Goal: Information Seeking & Learning: Learn about a topic

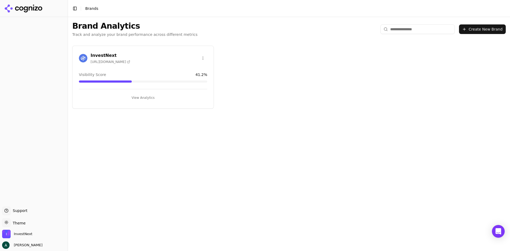
click at [127, 64] on div "InvestNext https://investnext.com" at bounding box center [143, 58] width 141 height 13
click at [139, 100] on button "View Analytics" at bounding box center [143, 97] width 128 height 8
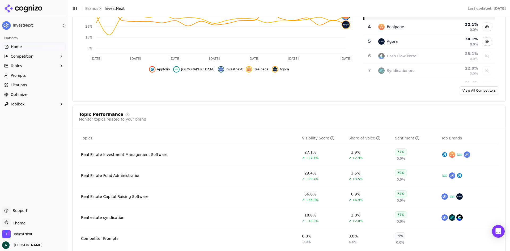
scroll to position [212, 0]
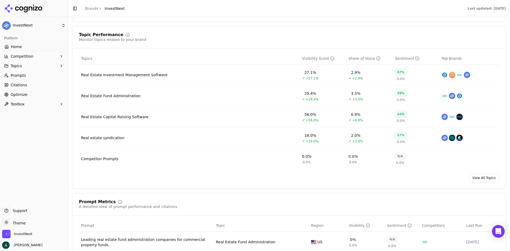
click at [109, 159] on div "Competitor Prompts" at bounding box center [99, 158] width 37 height 5
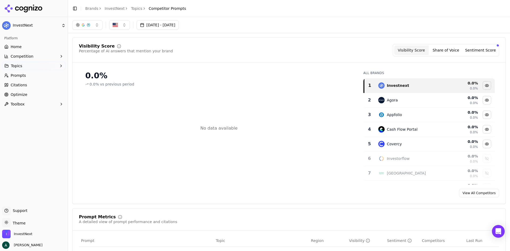
click at [25, 78] on link "Prompts" at bounding box center [33, 75] width 63 height 8
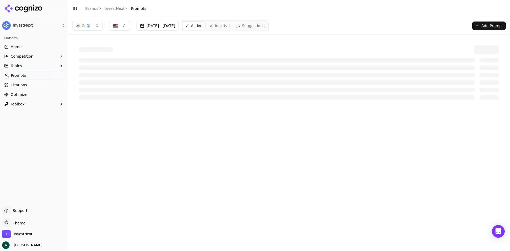
click at [28, 68] on html "InvestNext Platform Home Competition Topics Prompts Citations Optimize Toolbox …" at bounding box center [255, 125] width 510 height 251
click at [32, 64] on button "Topics" at bounding box center [33, 66] width 63 height 8
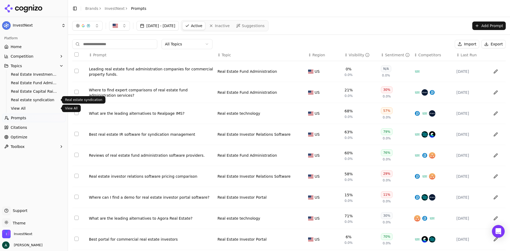
click at [18, 108] on span "View All" at bounding box center [34, 108] width 46 height 5
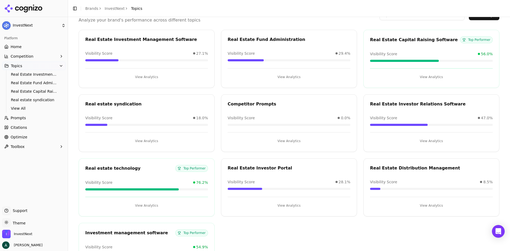
scroll to position [67, 0]
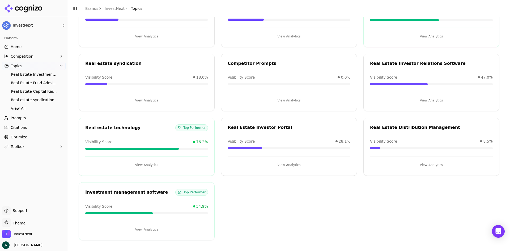
click at [148, 135] on div "Real estate technology Top Performer Visibility Score 76.2% View Analytics" at bounding box center [147, 147] width 136 height 58
click at [151, 166] on button "View Analytics" at bounding box center [146, 165] width 123 height 8
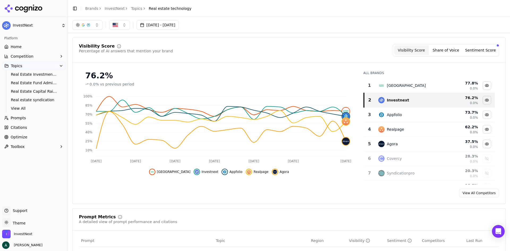
click at [88, 24] on div "button" at bounding box center [88, 25] width 4 height 4
click at [89, 57] on span "Google AI Overviews" at bounding box center [87, 57] width 33 height 11
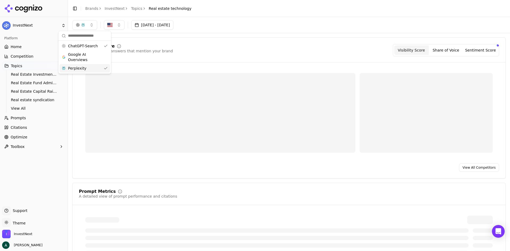
click at [87, 66] on div "Perplexity" at bounding box center [84, 68] width 50 height 8
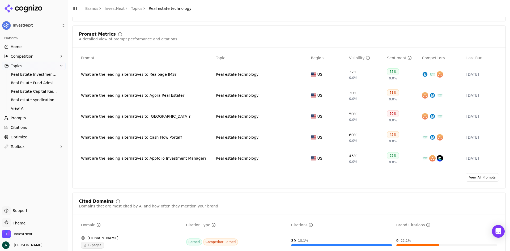
scroll to position [212, 0]
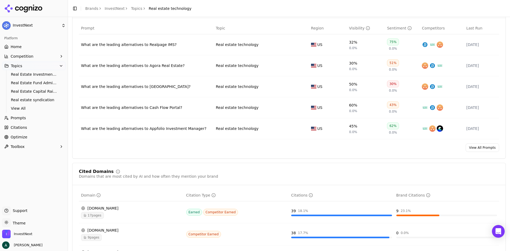
click at [479, 148] on link "View All Prompts" at bounding box center [482, 147] width 33 height 8
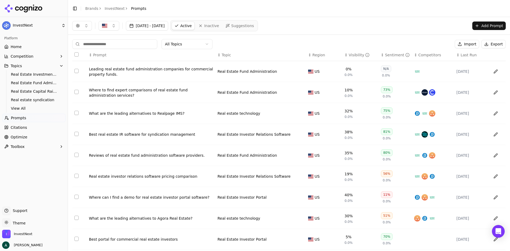
click at [206, 43] on html "InvestNext Platform Home Competition Topics Real Estate Investment Management S…" at bounding box center [255, 125] width 510 height 251
